Goal: Task Accomplishment & Management: Manage account settings

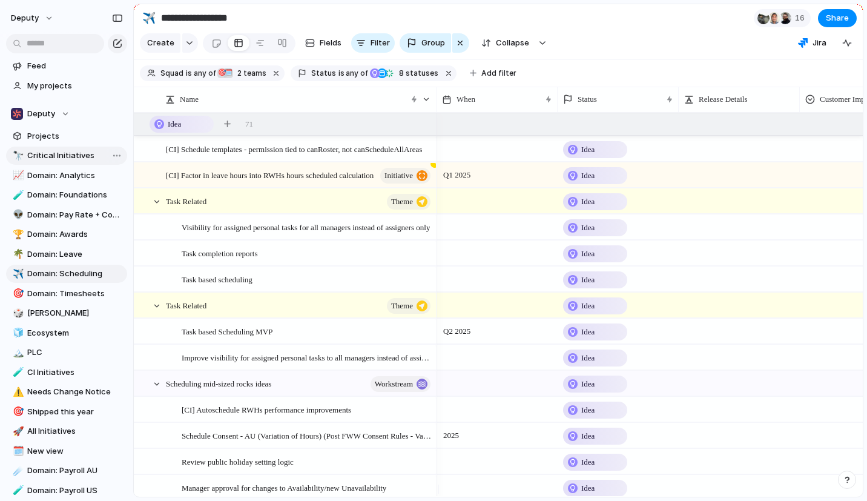
click at [79, 156] on span "Critical Initiatives" at bounding box center [75, 156] width 96 height 12
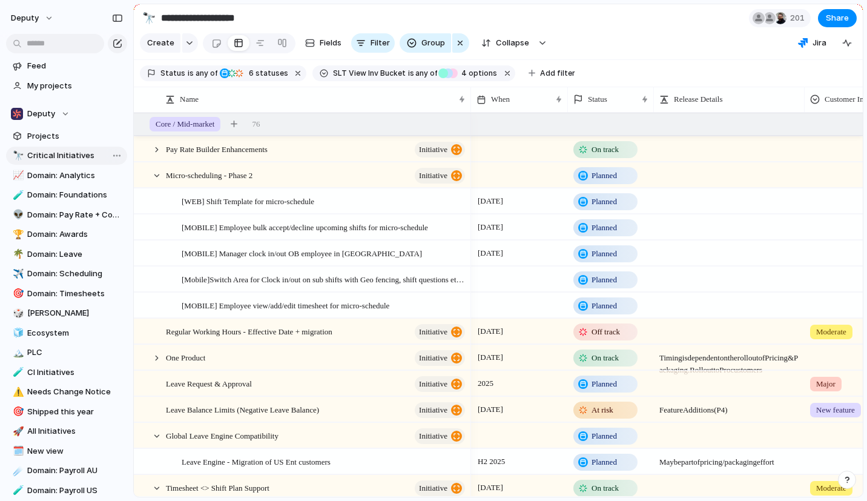
type input "**********"
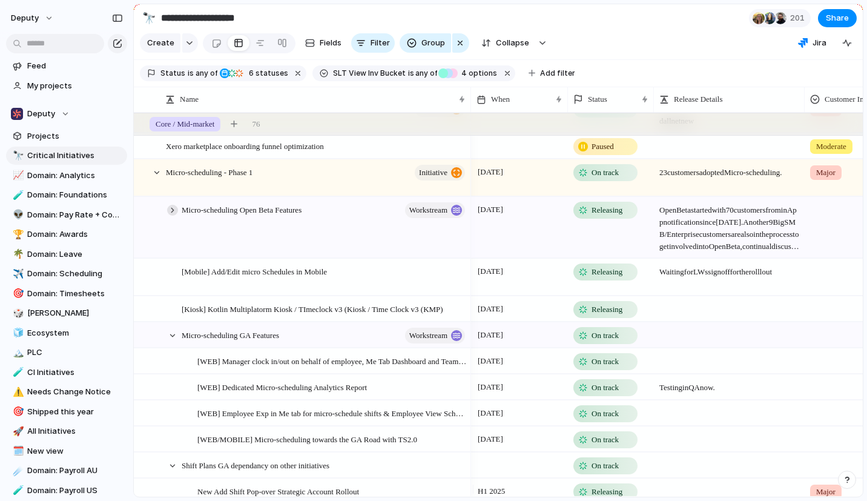
click at [173, 215] on div at bounding box center [172, 210] width 11 height 11
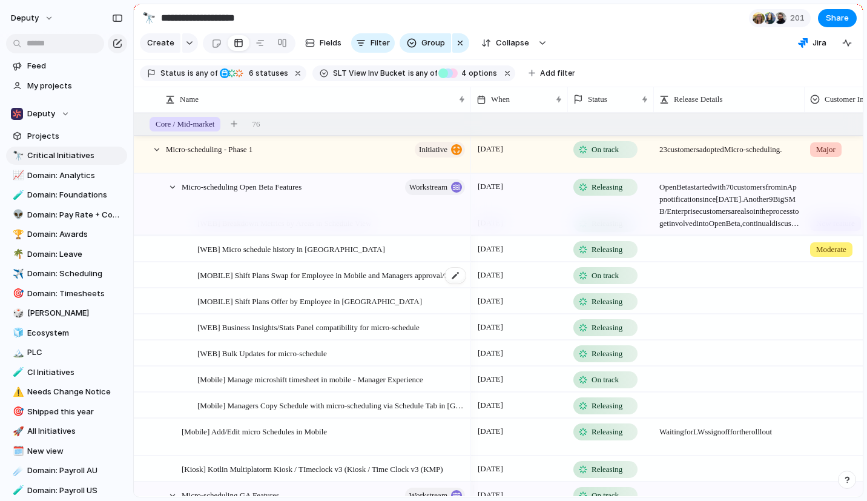
click at [395, 281] on span "[MOBILE] Shift Plans Swap for Employee in Mobile and Managers approval/find rep…" at bounding box center [331, 275] width 269 height 14
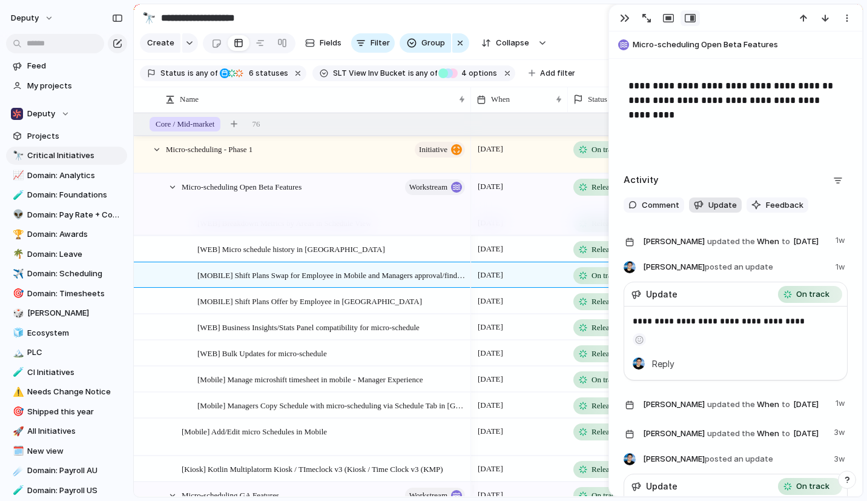
click at [717, 212] on button "Update" at bounding box center [715, 205] width 53 height 16
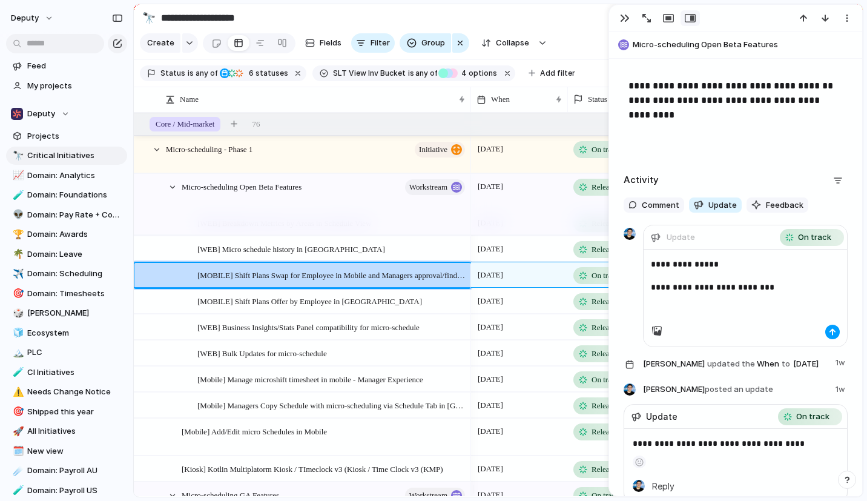
click at [825, 328] on button "button" at bounding box center [832, 331] width 15 height 15
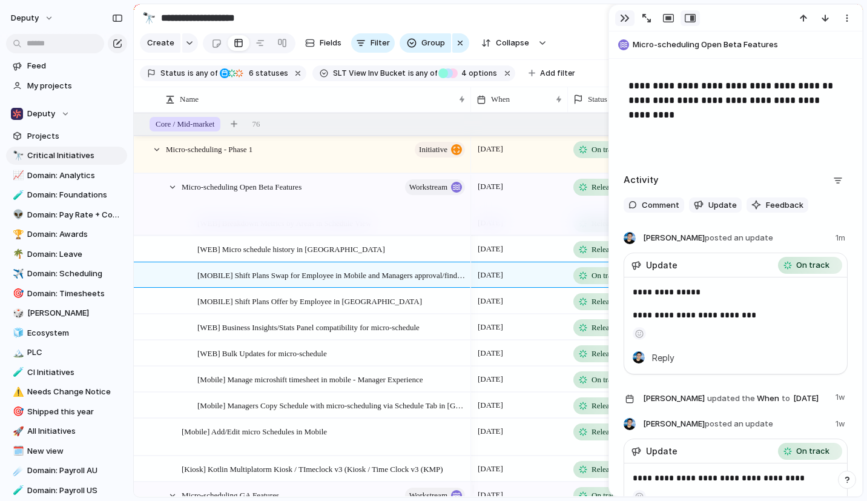
click at [621, 18] on div "button" at bounding box center [625, 18] width 10 height 10
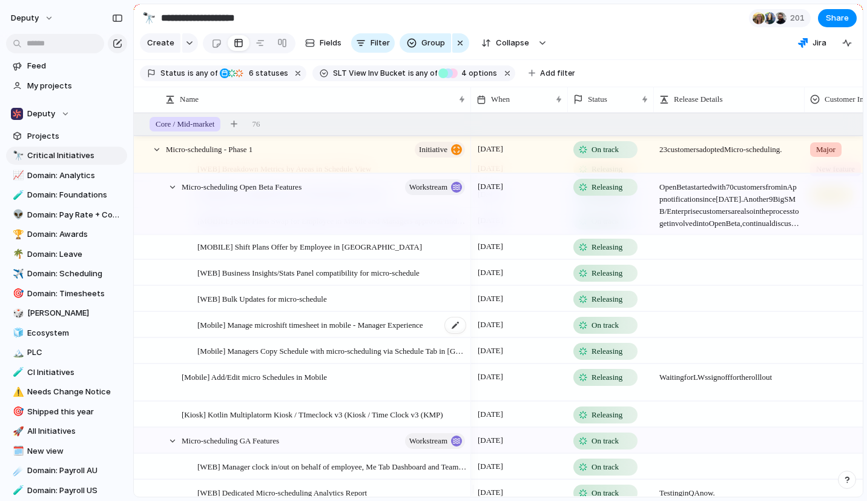
scroll to position [614, 0]
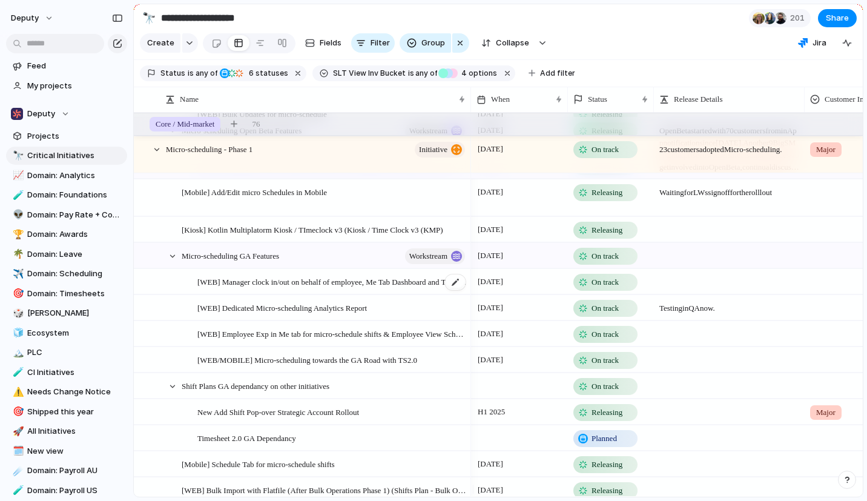
click at [371, 288] on span "[WEB] Manager clock in/out on behalf of employee, Me Tab Dashboard and Team Tab…" at bounding box center [331, 281] width 269 height 14
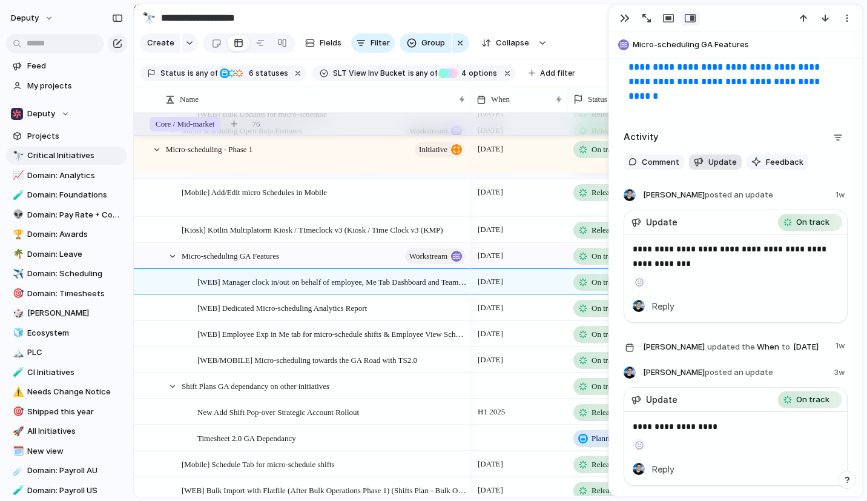
click at [719, 165] on span "Update" at bounding box center [722, 162] width 28 height 12
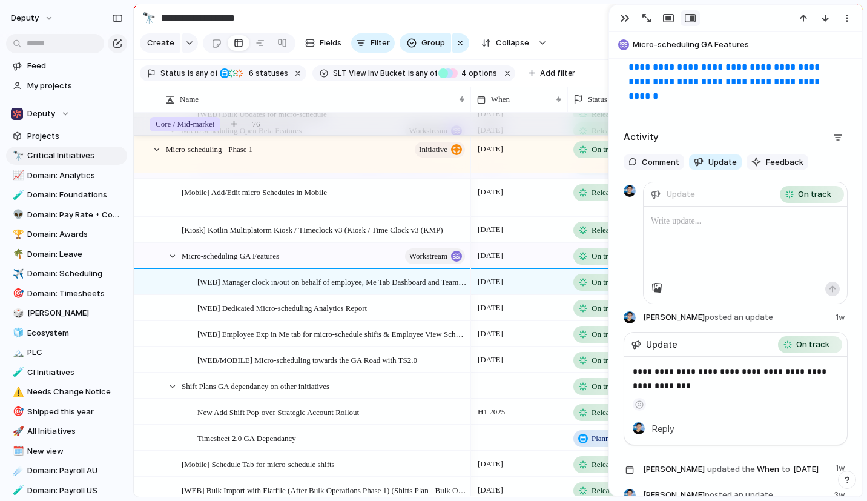
click at [703, 228] on div at bounding box center [744, 243] width 203 height 75
click at [829, 287] on div "button" at bounding box center [832, 288] width 7 height 7
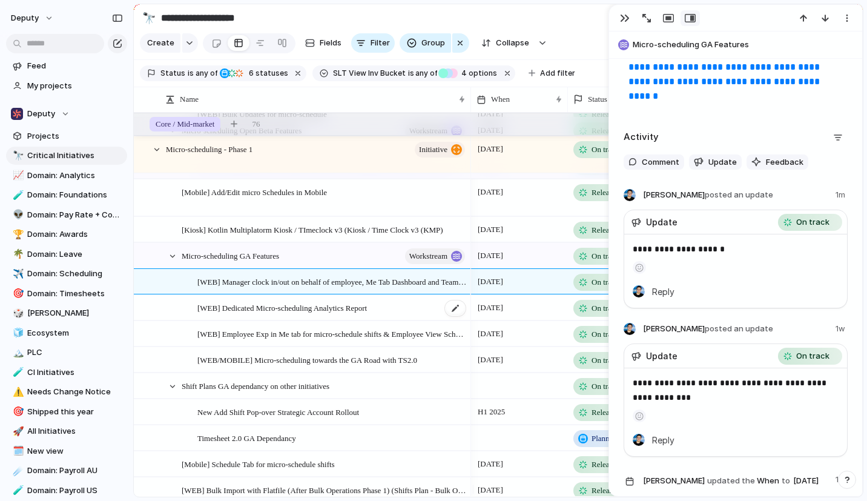
click at [426, 317] on div "[WEB] Dedicated Micro-scheduling Analytics Report" at bounding box center [331, 307] width 269 height 25
type textarea "**********"
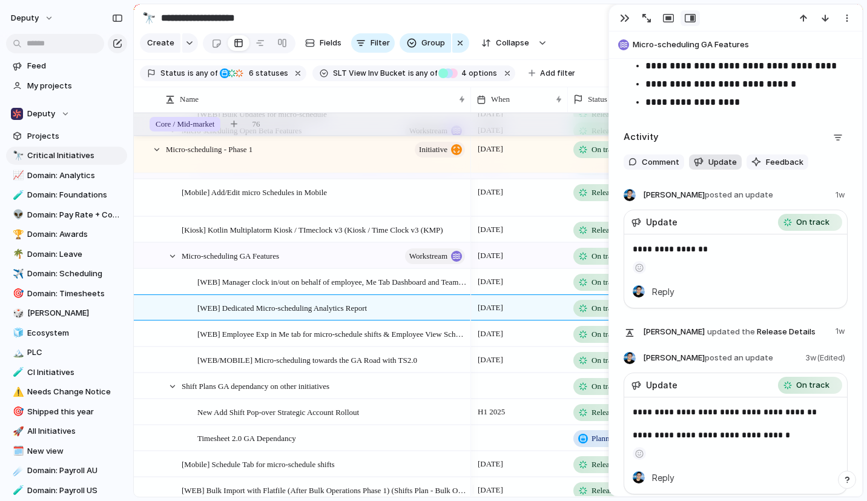
click at [713, 168] on button "Update" at bounding box center [715, 162] width 53 height 16
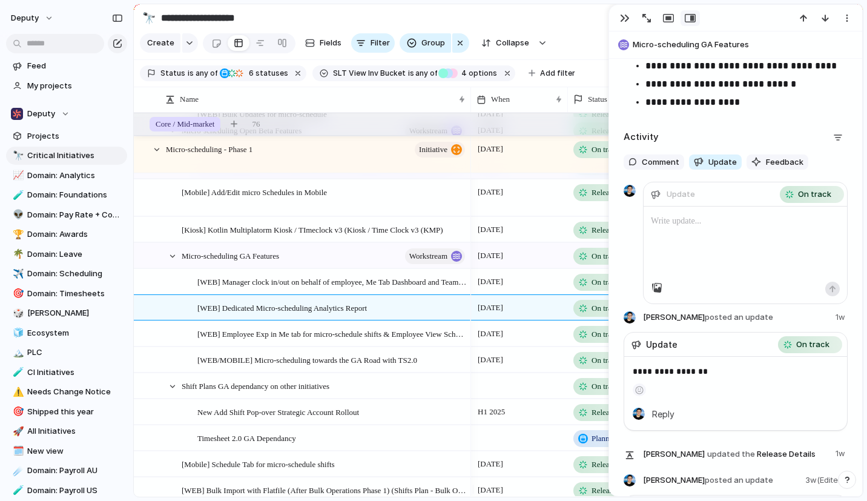
click at [684, 226] on p at bounding box center [745, 221] width 189 height 15
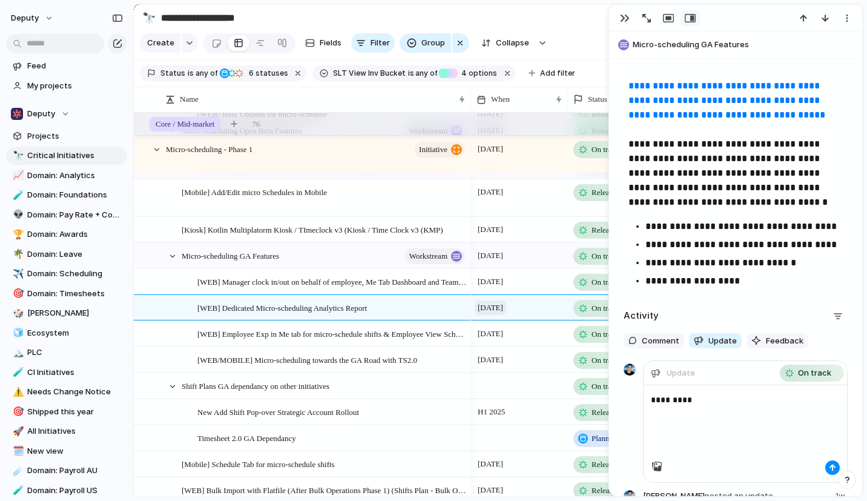
click at [503, 313] on span "[DATE]" at bounding box center [490, 307] width 31 height 15
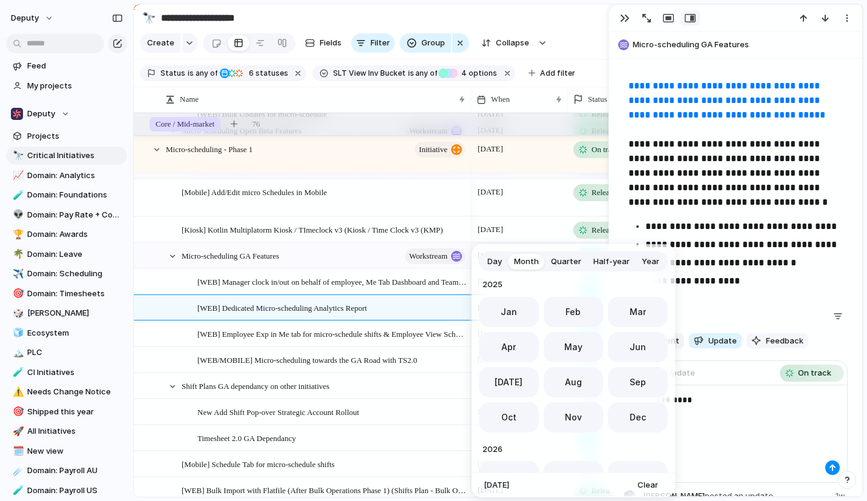
click at [573, 384] on span "Aug" at bounding box center [573, 381] width 17 height 13
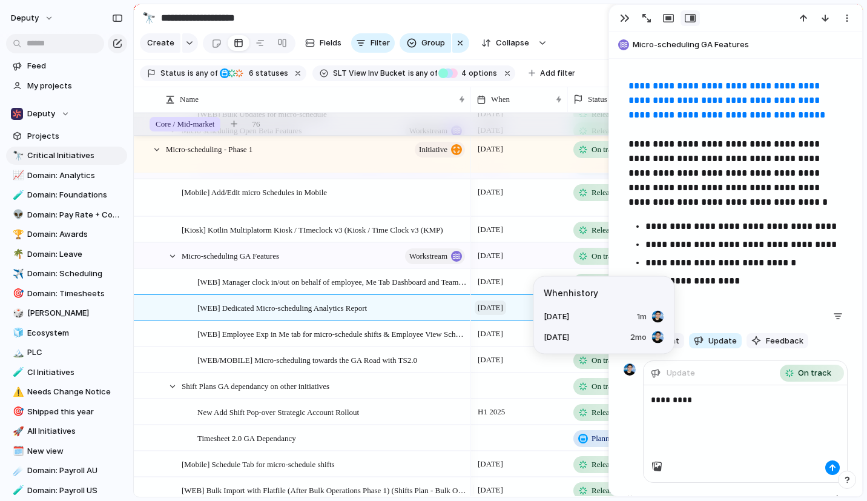
click at [506, 315] on span "[DATE]" at bounding box center [490, 307] width 31 height 15
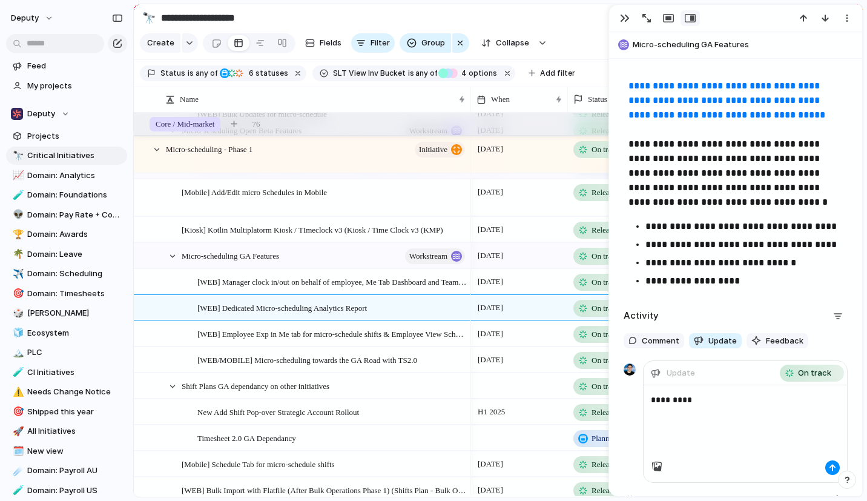
click at [713, 401] on div "Day Month Quarter Half-year Year [DATE] Feb Mar Apr May Jun [DATE] Aug Sep Oct …" at bounding box center [433, 250] width 867 height 501
click at [706, 400] on p "*********" at bounding box center [740, 399] width 179 height 15
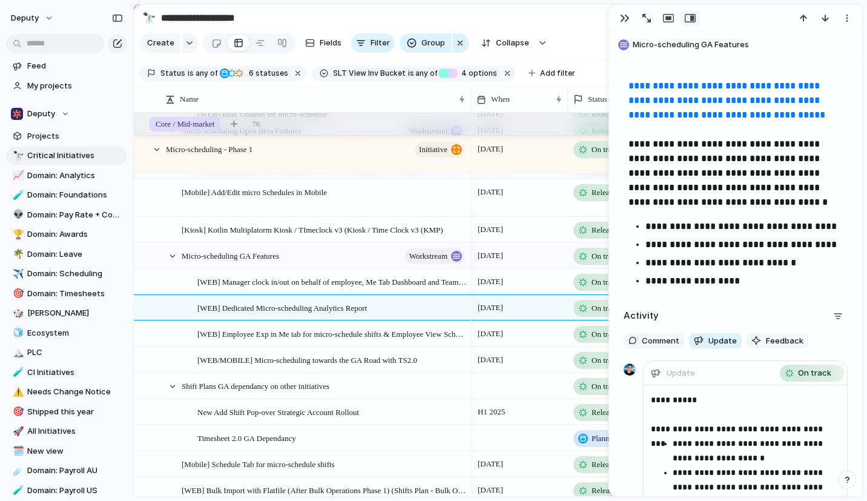
scroll to position [571, 0]
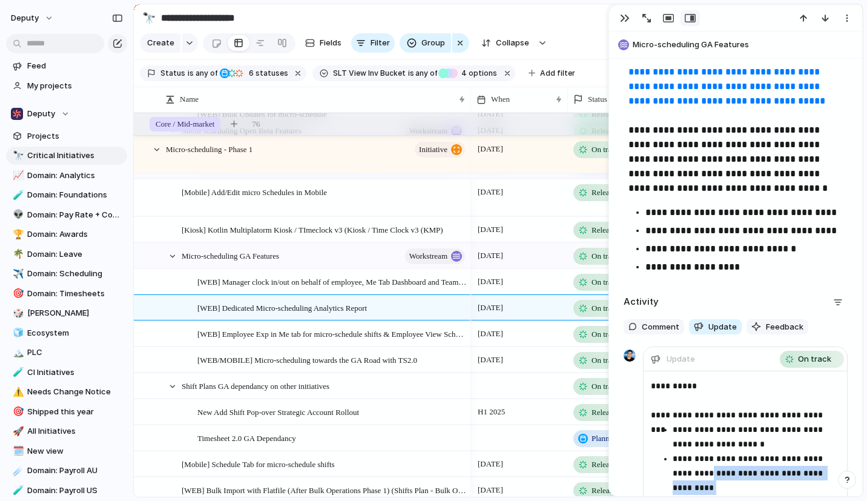
click at [706, 472] on p "**********" at bounding box center [750, 473] width 157 height 44
click at [700, 415] on p "**********" at bounding box center [740, 400] width 179 height 44
click at [717, 430] on p "**********" at bounding box center [740, 407] width 179 height 58
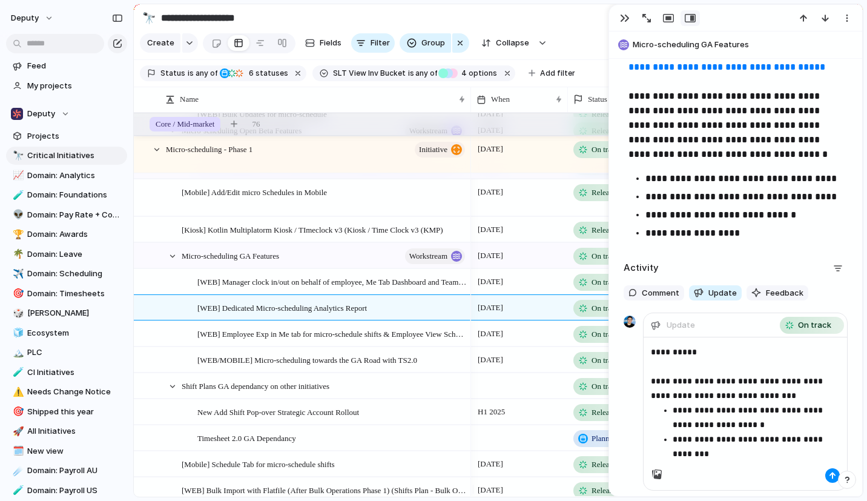
scroll to position [606, 0]
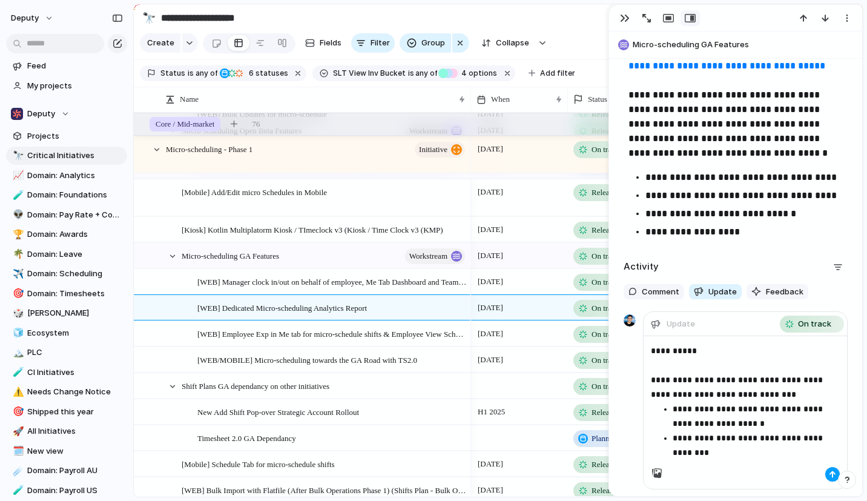
click at [829, 473] on div "button" at bounding box center [832, 473] width 7 height 7
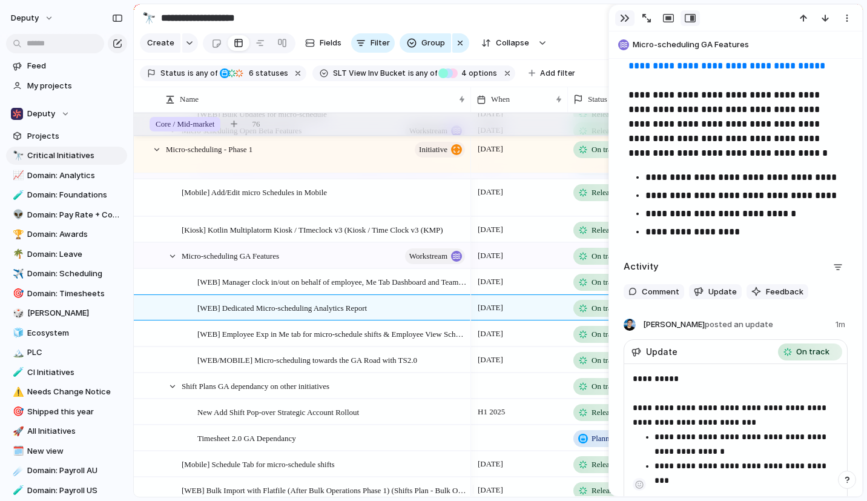
click at [623, 17] on div "button" at bounding box center [625, 18] width 10 height 10
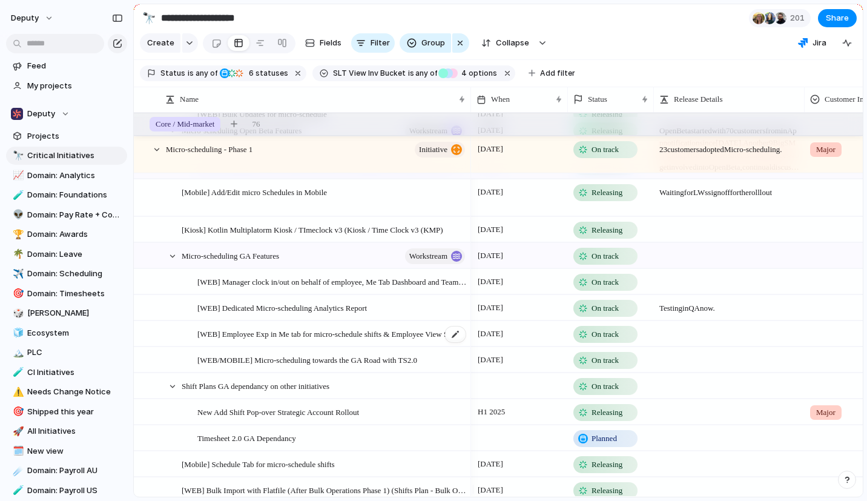
click at [403, 340] on span "[WEB] Employee Exp in Me tab for micro-schedule shifts & Employee View Schedule…" at bounding box center [331, 333] width 269 height 14
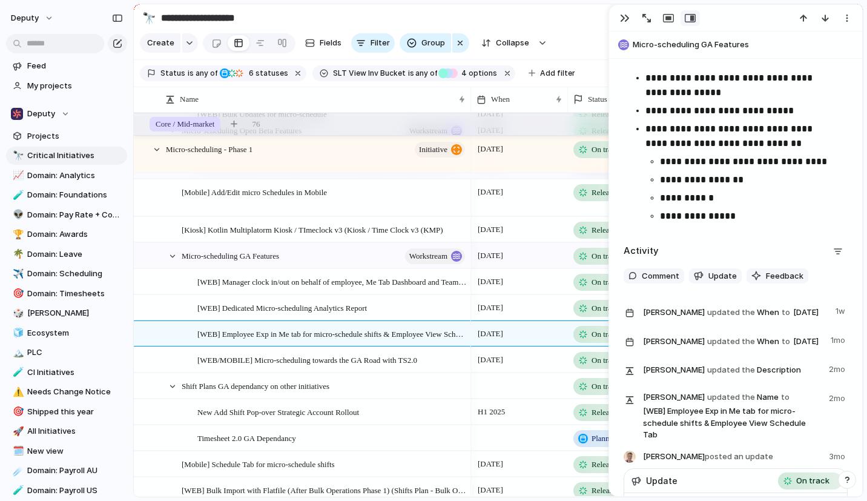
scroll to position [631, 0]
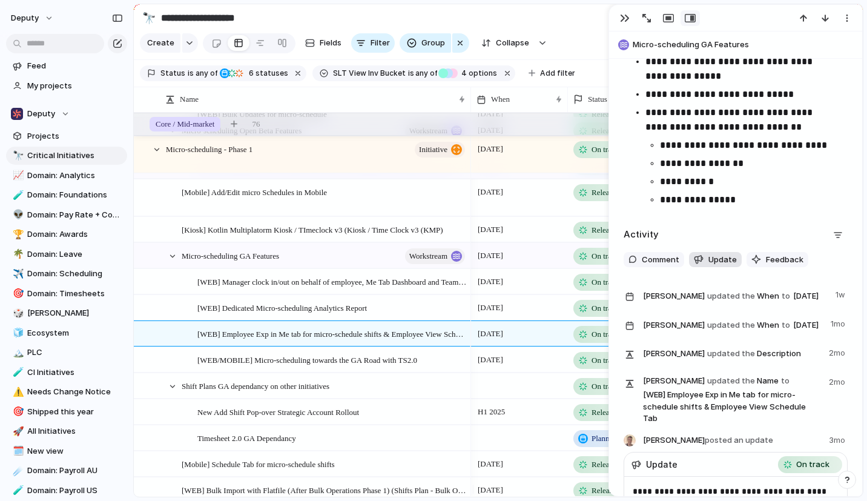
click at [717, 260] on span "Update" at bounding box center [722, 260] width 28 height 12
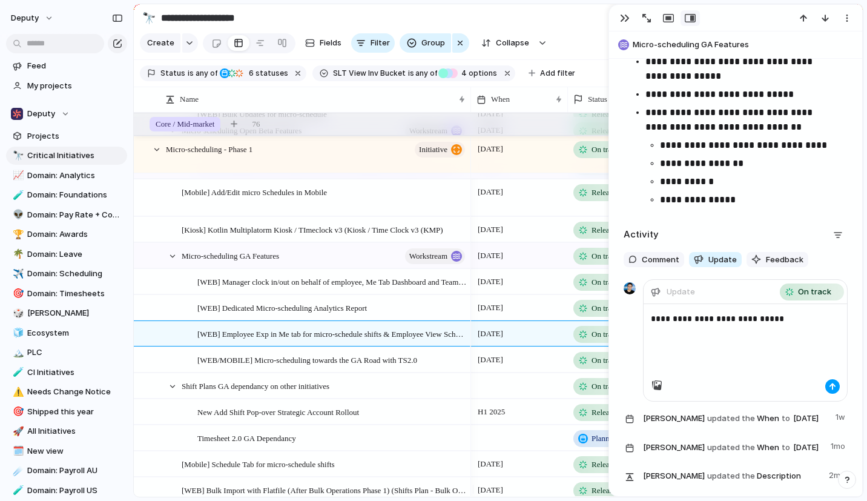
click at [829, 387] on div "button" at bounding box center [832, 386] width 7 height 7
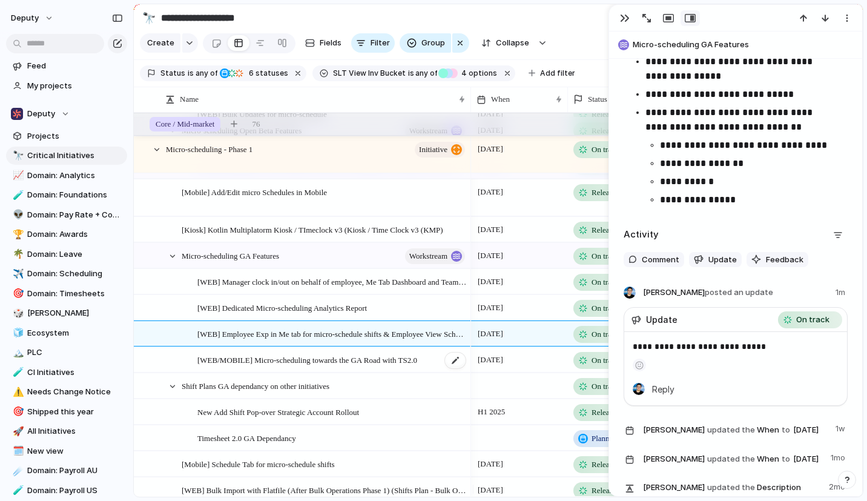
click at [399, 366] on span "[WEB/MOBILE] Micro-scheduling towards the GA Road with TS2.0" at bounding box center [307, 359] width 220 height 14
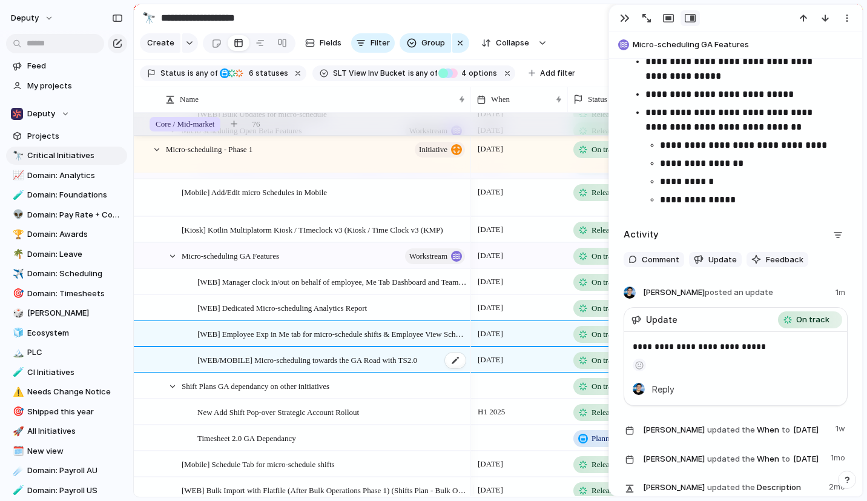
type textarea "**********"
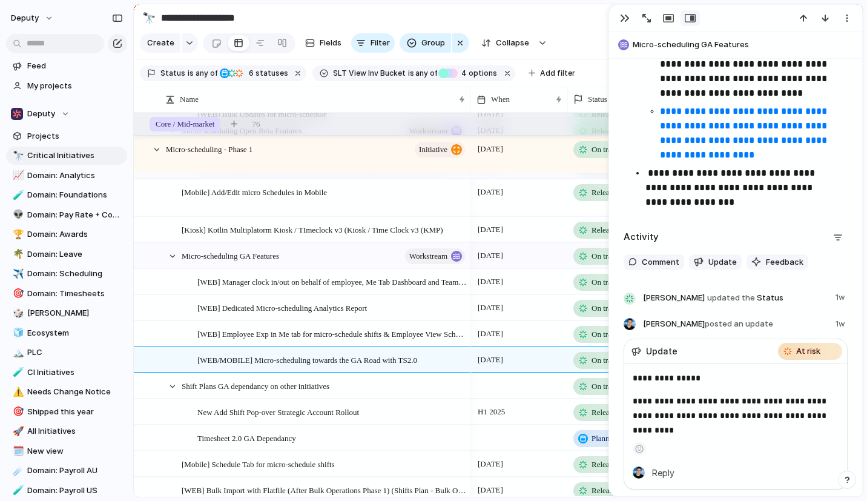
scroll to position [676, 0]
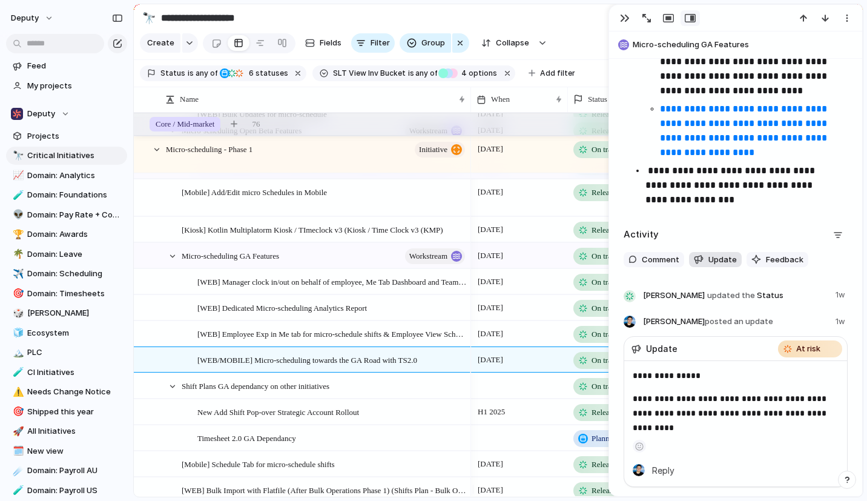
click at [715, 266] on span "Update" at bounding box center [722, 260] width 28 height 12
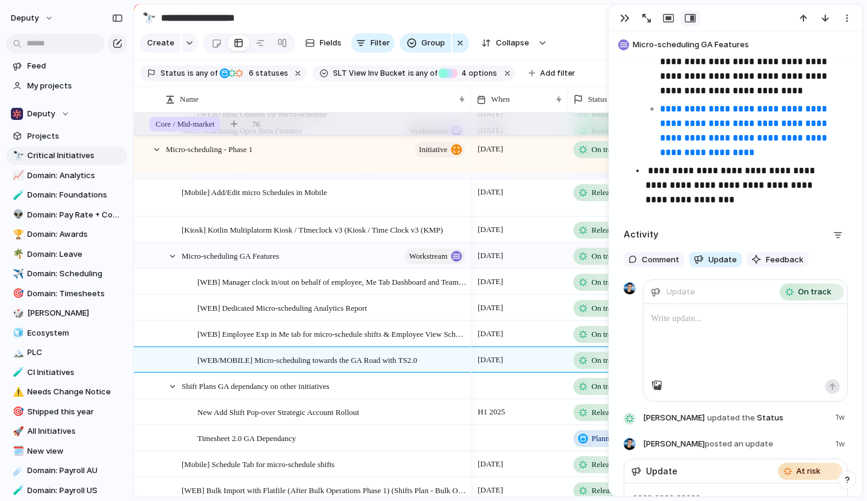
click at [679, 326] on p at bounding box center [745, 318] width 189 height 15
click at [829, 390] on div "button" at bounding box center [832, 386] width 7 height 7
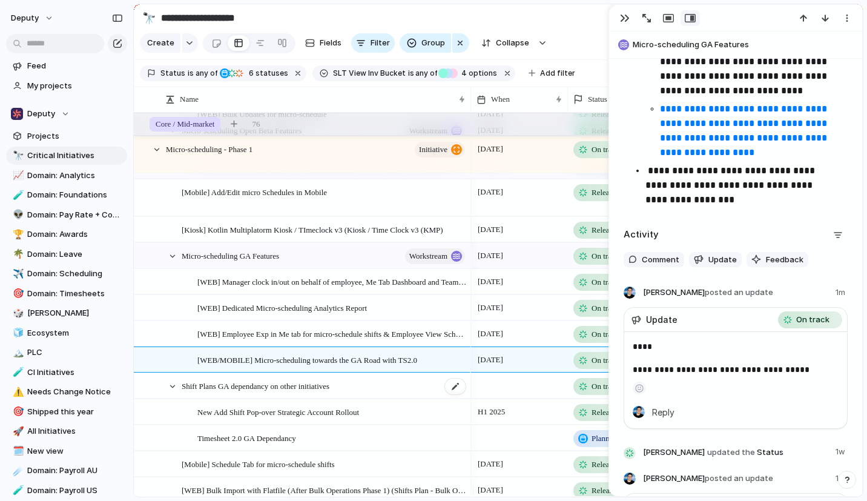
scroll to position [799, 0]
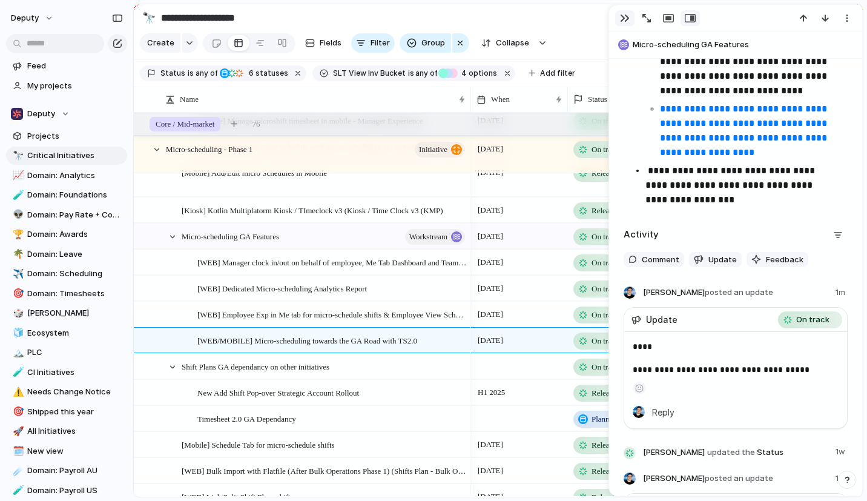
click at [628, 18] on div "button" at bounding box center [625, 18] width 10 height 10
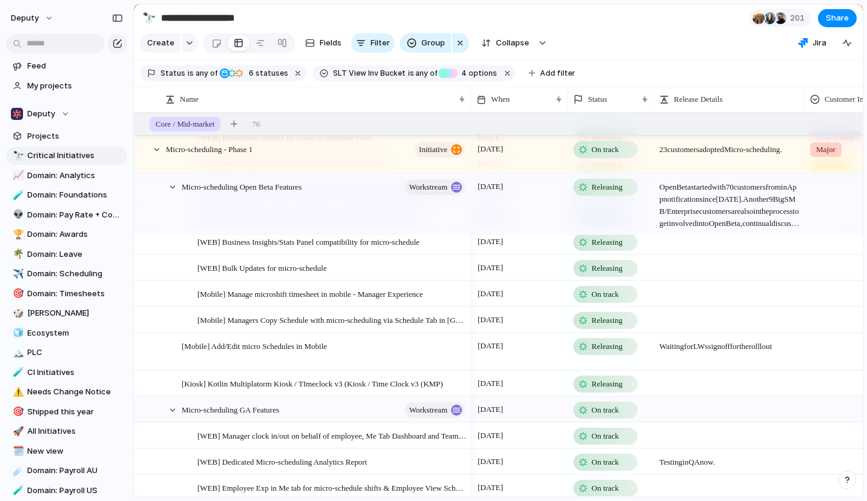
scroll to position [624, 0]
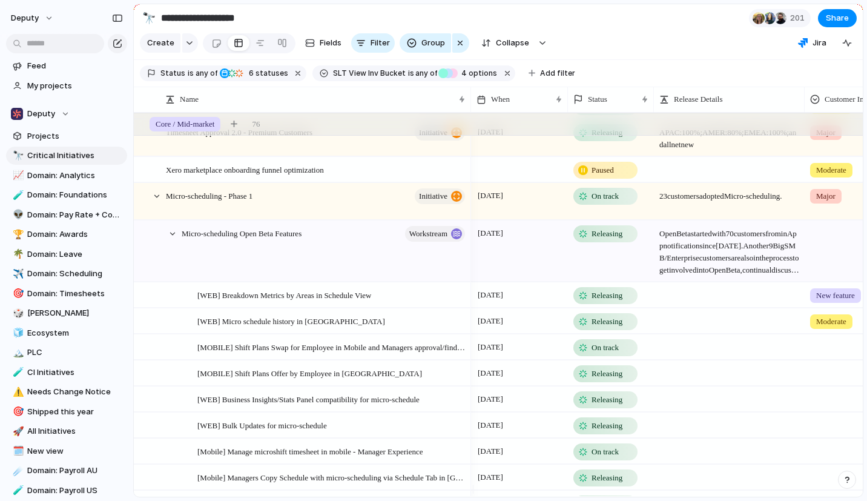
click at [709, 253] on span "Open Beta started with 70 customers from inApp notification since [DATE]. Anoth…" at bounding box center [729, 248] width 150 height 55
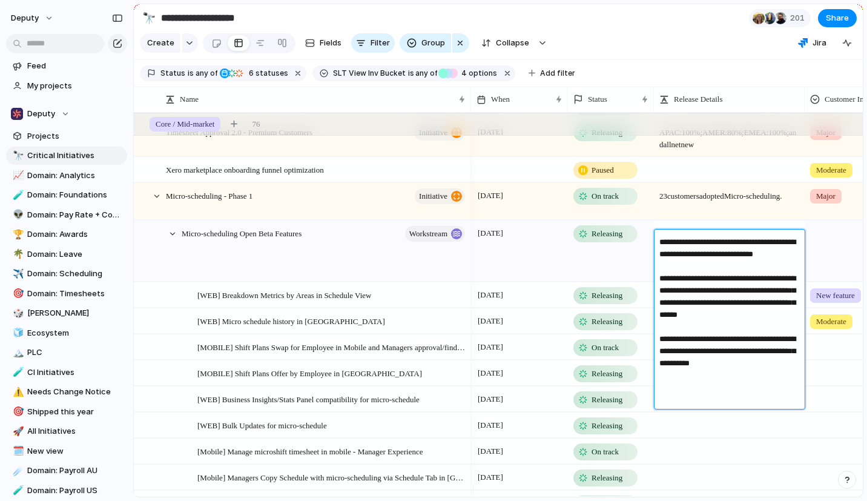
drag, startPoint x: 711, startPoint y: 402, endPoint x: 651, endPoint y: 235, distance: 176.7
click at [651, 235] on div "**********" at bounding box center [433, 250] width 867 height 501
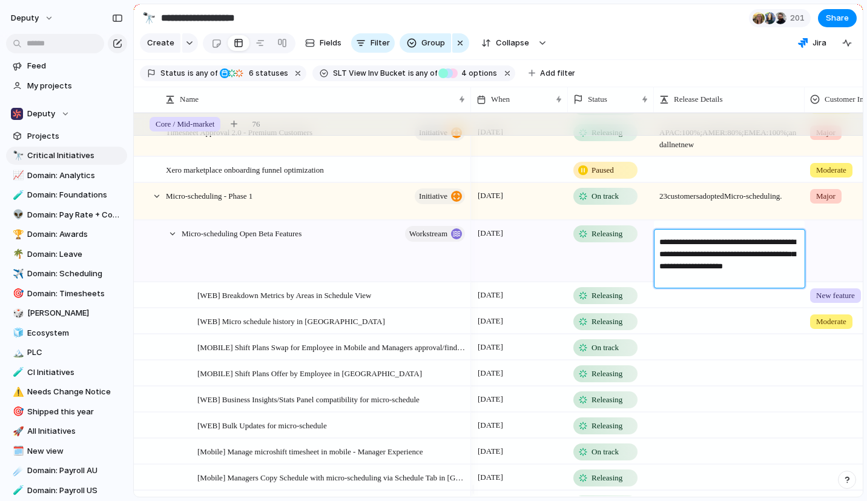
drag, startPoint x: 707, startPoint y: 278, endPoint x: 655, endPoint y: 275, distance: 52.1
click at [655, 275] on div "**********" at bounding box center [727, 258] width 146 height 59
type textarea "**********"
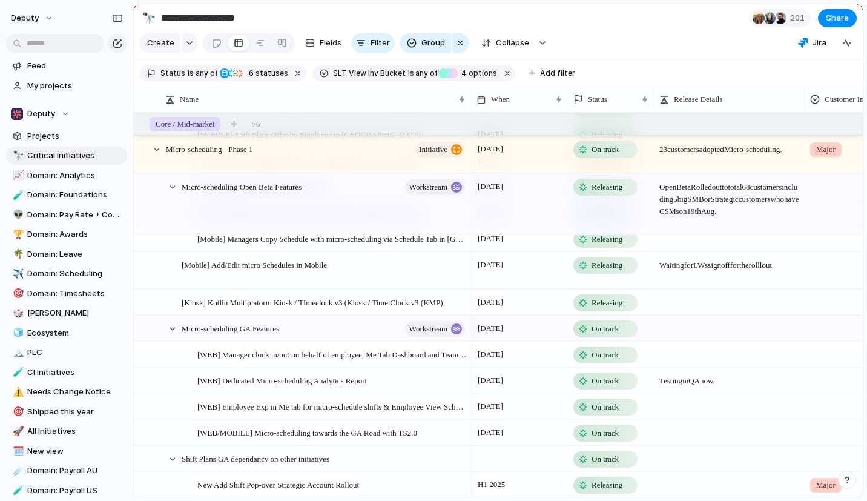
scroll to position [686, 0]
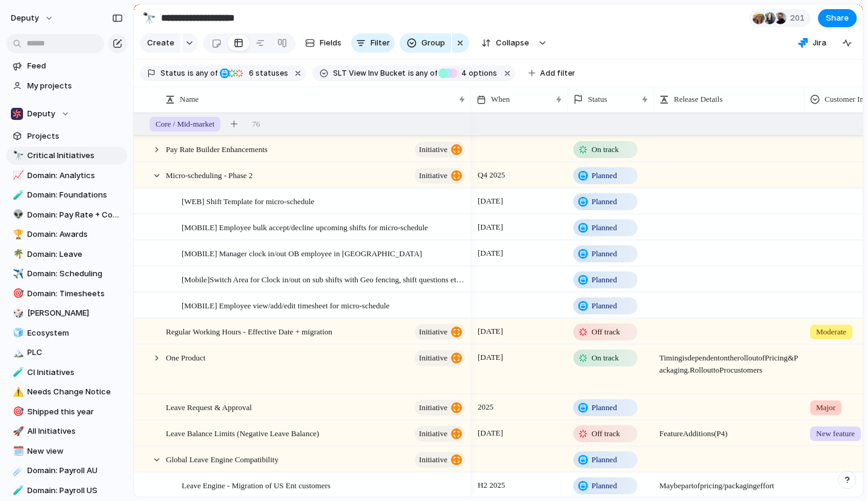
click at [610, 208] on span "Planned" at bounding box center [603, 202] width 25 height 12
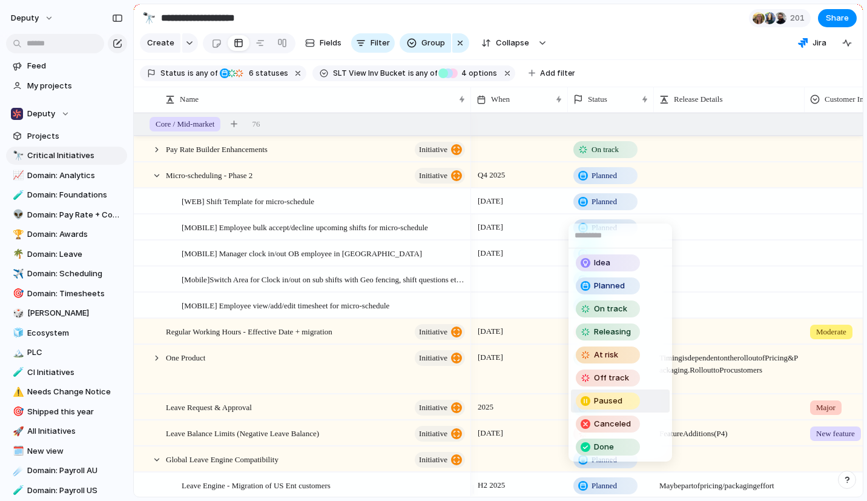
click at [607, 399] on span "Paused" at bounding box center [608, 401] width 28 height 12
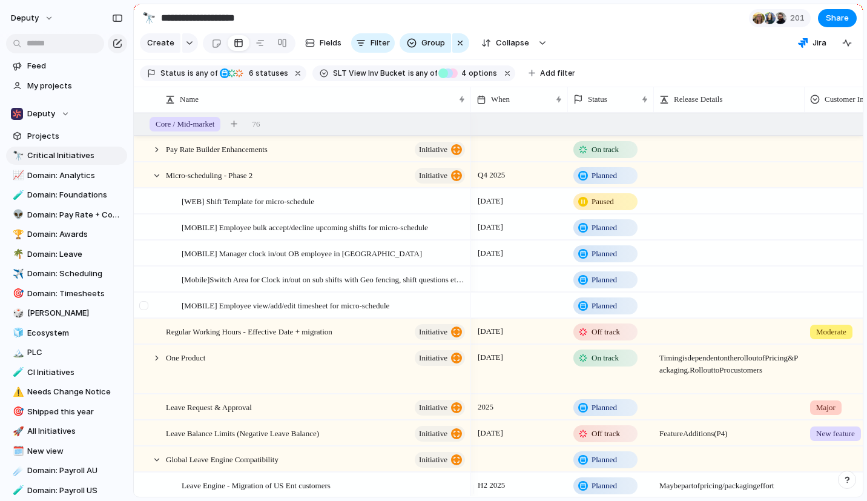
click at [166, 312] on div at bounding box center [150, 305] width 33 height 25
click at [538, 313] on div at bounding box center [519, 304] width 97 height 25
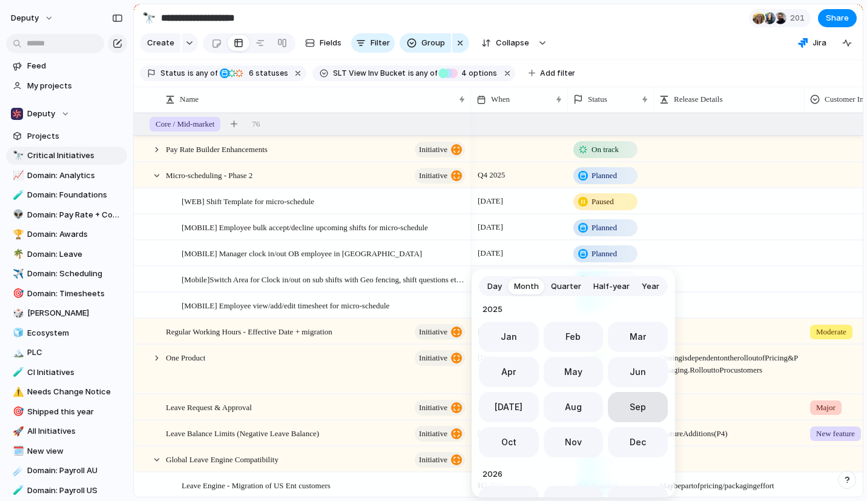
click at [634, 407] on span "Sep" at bounding box center [638, 406] width 16 height 13
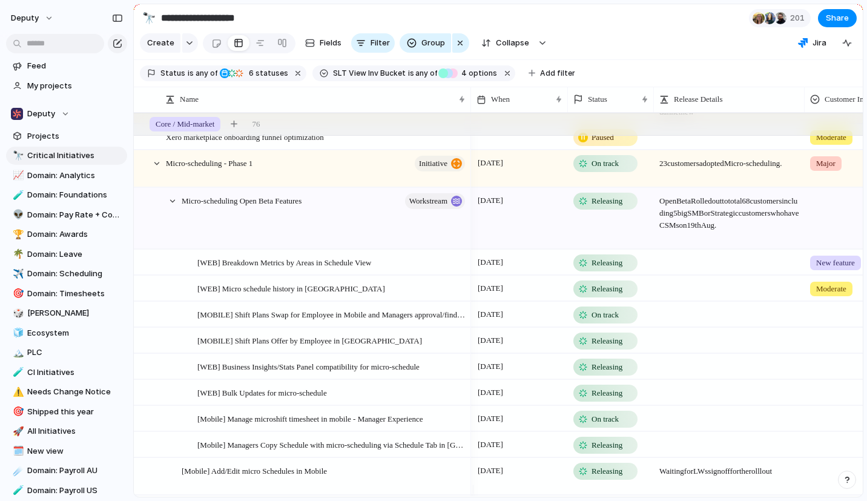
click at [617, 295] on span "Releasing" at bounding box center [606, 289] width 31 height 12
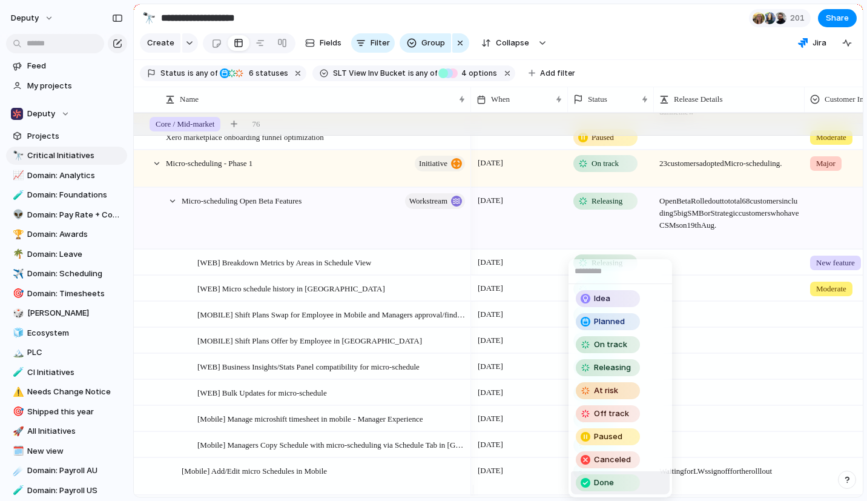
click at [601, 481] on span "Done" at bounding box center [604, 482] width 20 height 12
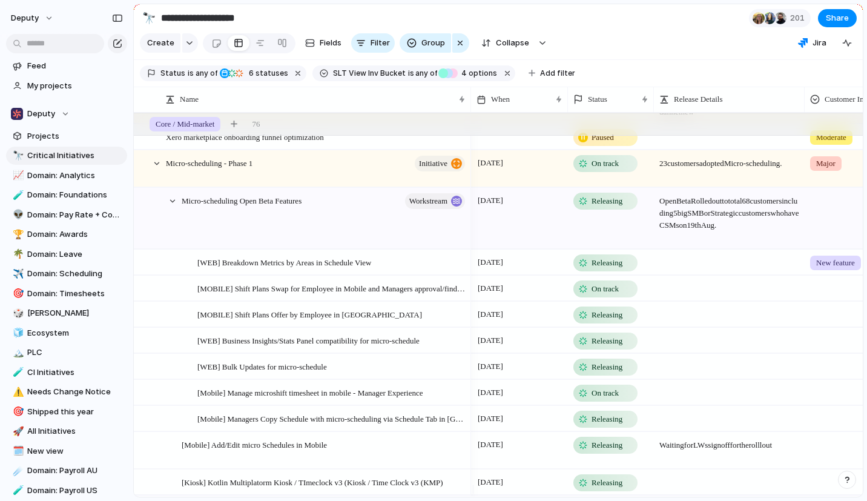
click at [620, 269] on span "Releasing" at bounding box center [606, 263] width 31 height 12
click at [720, 277] on div "Idea Planned On track Releasing At risk Off track Paused Canceled Done" at bounding box center [433, 250] width 867 height 501
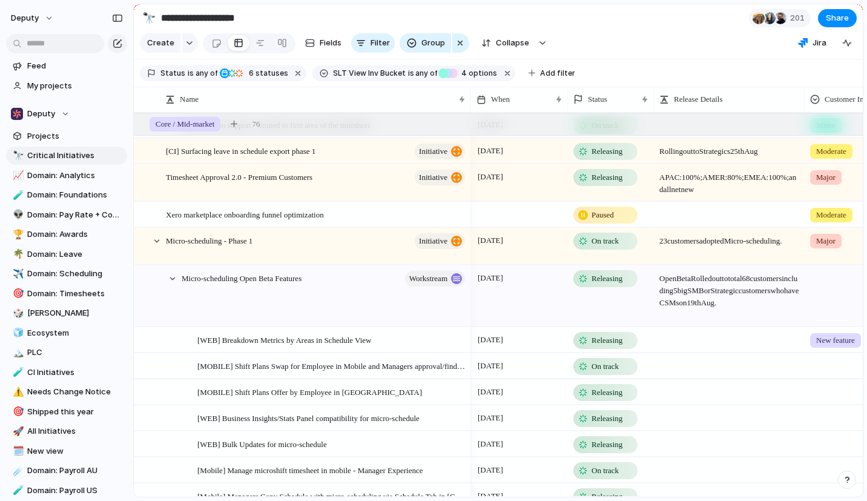
scroll to position [428, 0]
